Goal: Navigation & Orientation: Find specific page/section

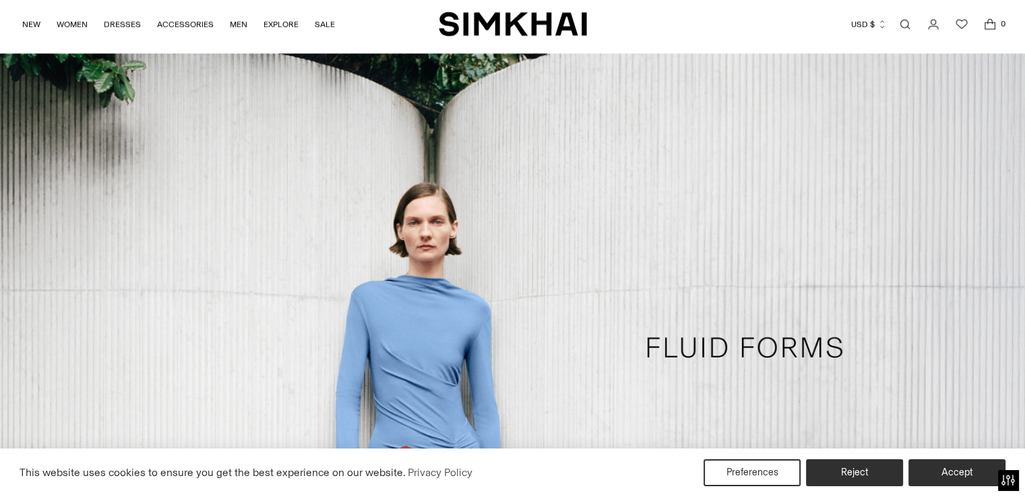
scroll to position [987, 0]
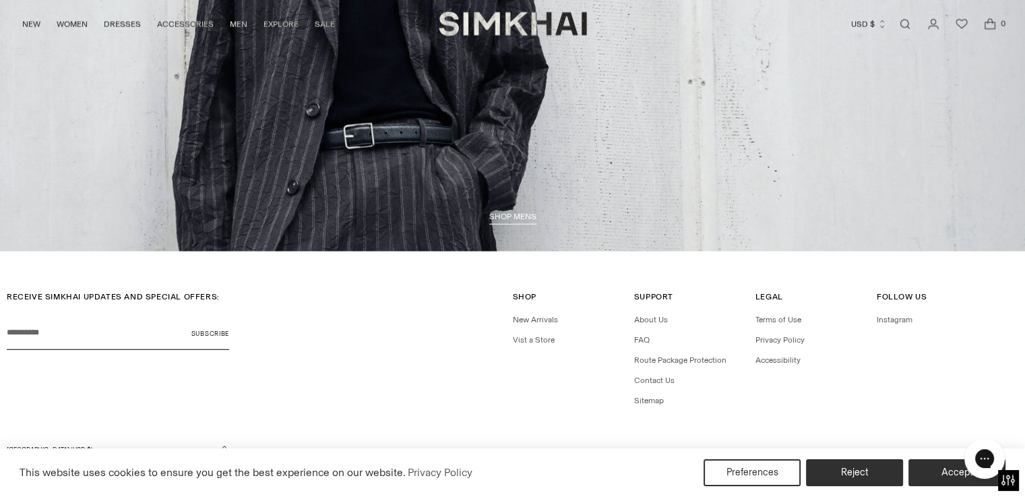
scroll to position [3700, 0]
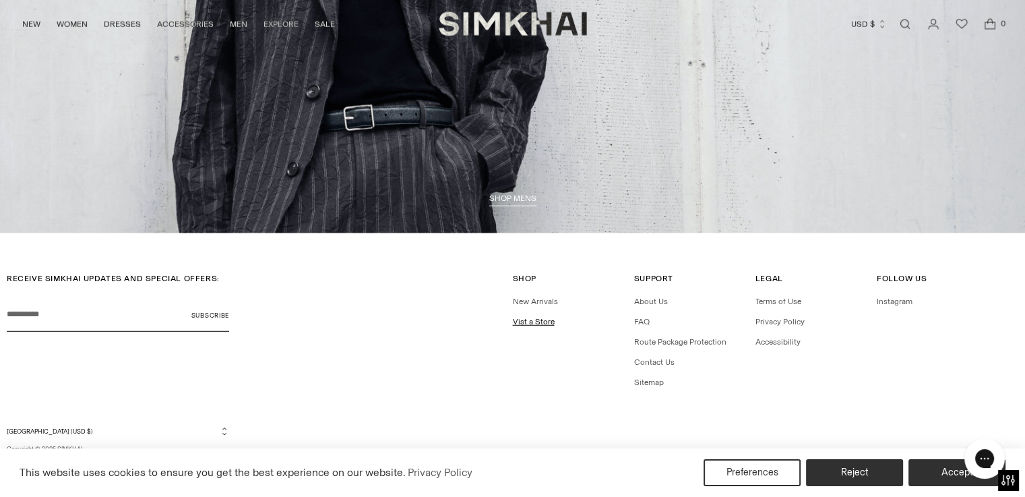
click at [523, 322] on link "Vist a Store" at bounding box center [534, 321] width 42 height 9
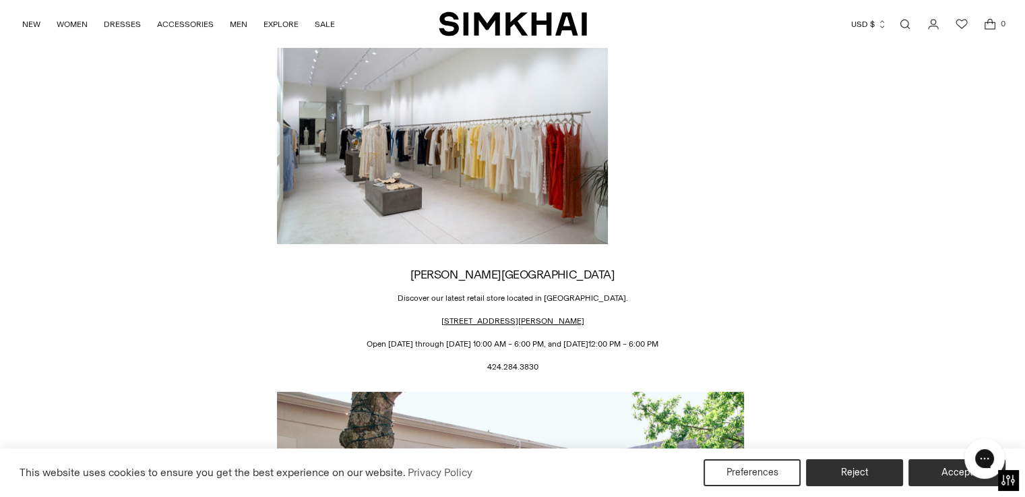
scroll to position [107, 0]
